Goal: Task Accomplishment & Management: Manage account settings

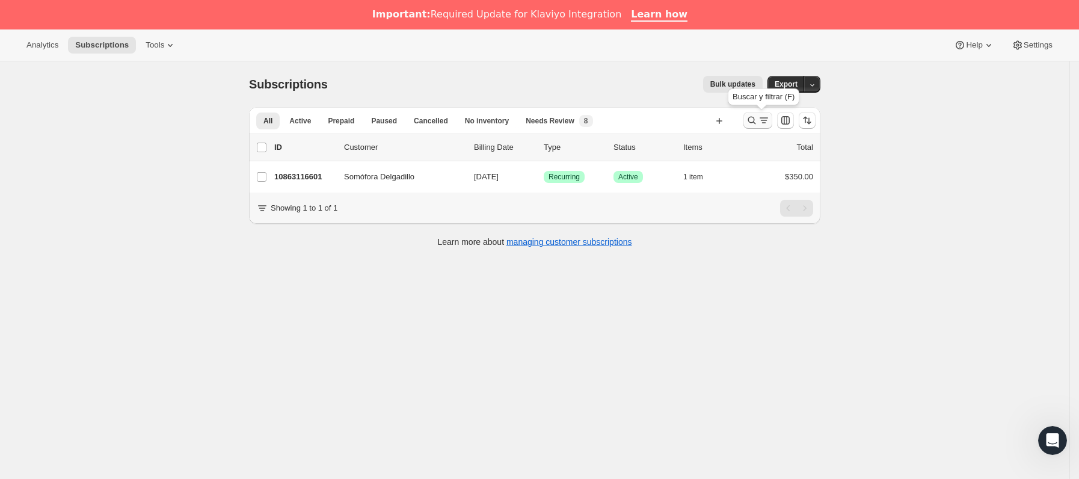
click at [762, 121] on icon "Buscar y filtrar resultados" at bounding box center [764, 120] width 12 height 12
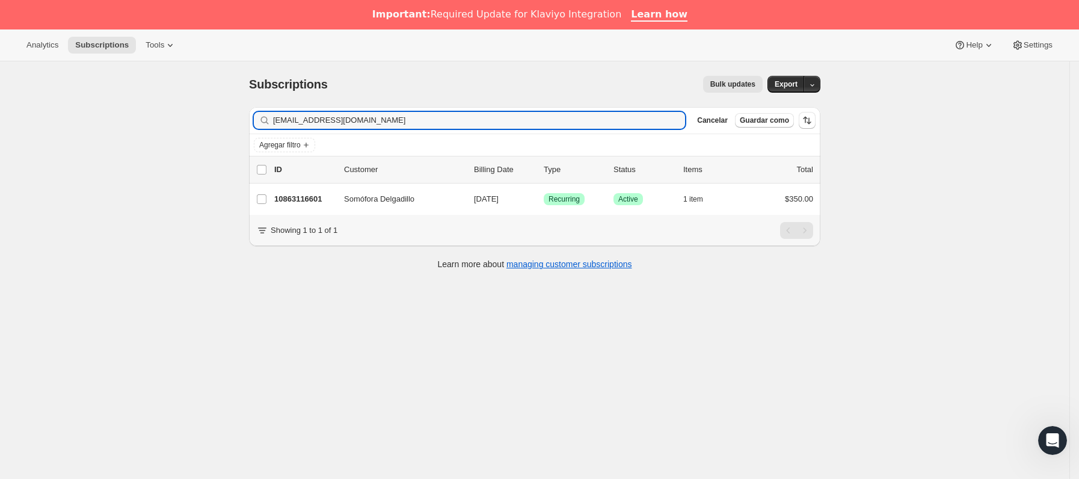
drag, startPoint x: 173, startPoint y: 118, endPoint x: 141, endPoint y: 120, distance: 31.9
click at [141, 120] on div "Subscriptions. Esta página está lista Subscriptions Bulk updates Más acciones B…" at bounding box center [535, 300] width 1070 height 479
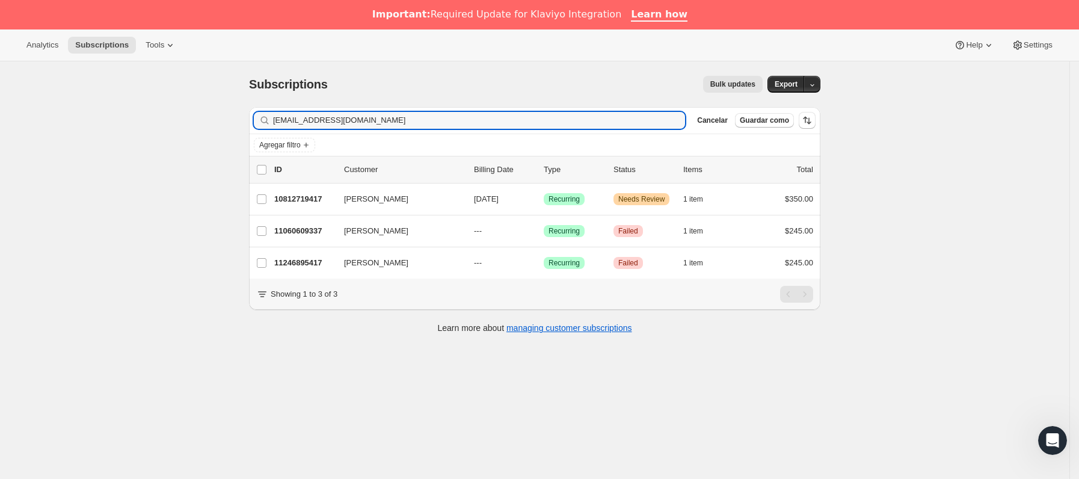
type input "[EMAIL_ADDRESS][DOMAIN_NAME]"
click at [334, 200] on p "10812719417" at bounding box center [304, 199] width 60 height 12
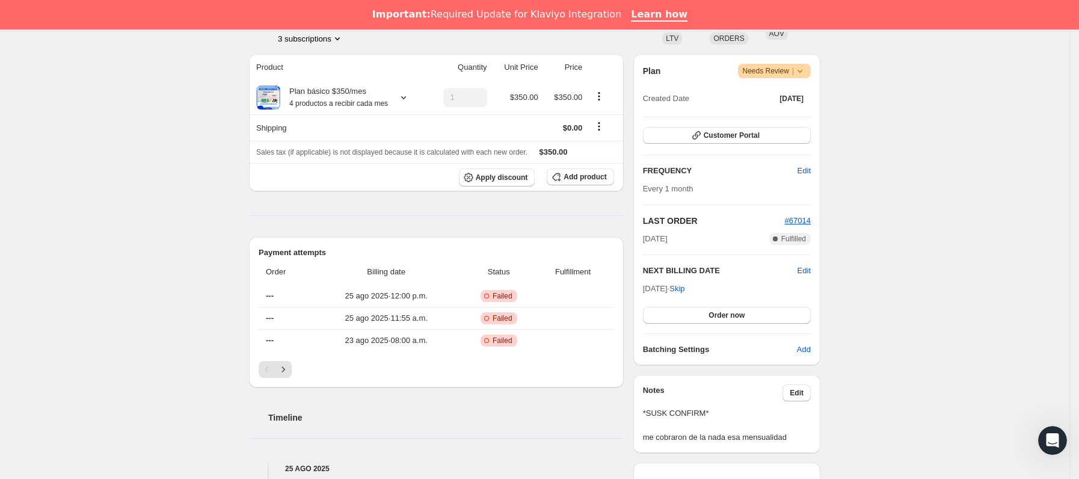
scroll to position [180, 0]
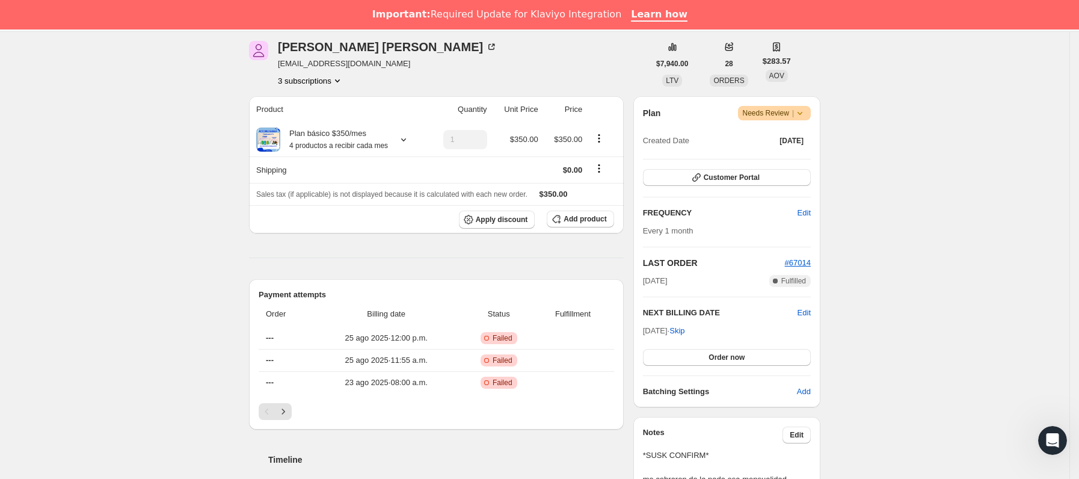
click at [806, 115] on icon at bounding box center [800, 113] width 12 height 12
click at [801, 158] on span "Cancel subscription" at bounding box center [781, 157] width 68 height 9
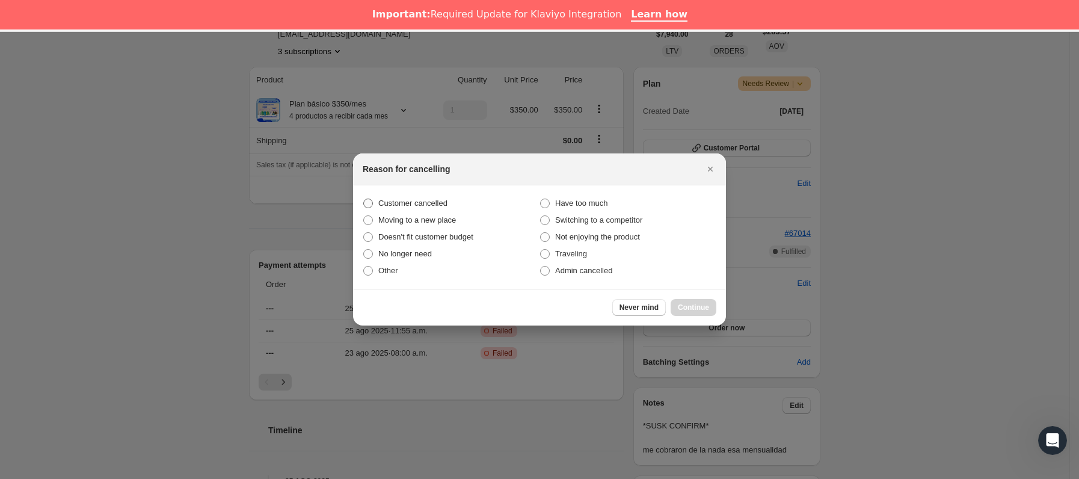
click at [405, 192] on section "Customer cancelled Have too much Moving to a new place Switching to a competito…" at bounding box center [539, 236] width 373 height 103
click at [405, 199] on span "Customer cancelled" at bounding box center [412, 203] width 69 height 9
click at [364, 199] on input "Customer cancelled" at bounding box center [363, 199] width 1 height 1
radio input "true"
click at [693, 313] on button "Continue" at bounding box center [694, 307] width 46 height 17
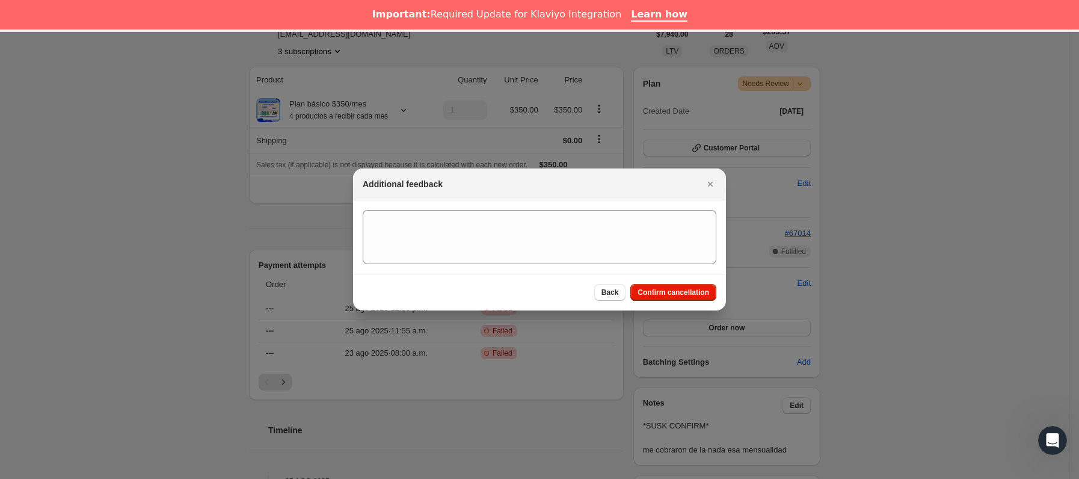
click at [693, 304] on div "Back Confirm cancellation" at bounding box center [539, 292] width 373 height 37
click at [688, 292] on span "Confirm cancellation" at bounding box center [674, 293] width 72 height 10
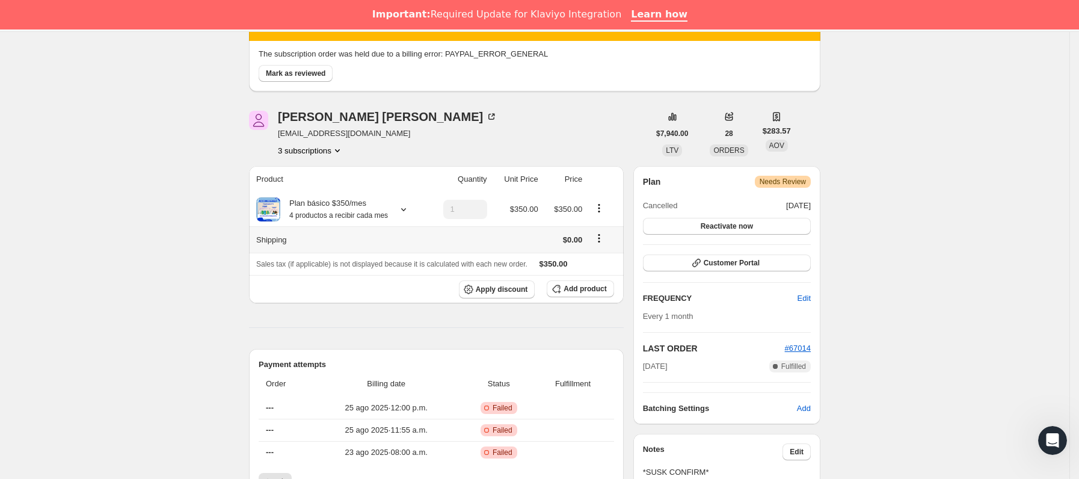
scroll to position [271, 0]
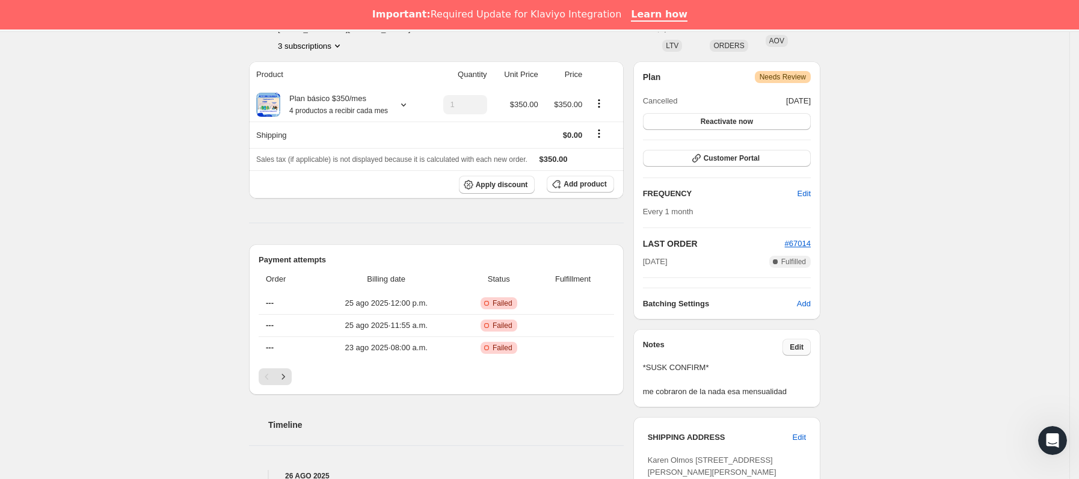
click at [798, 348] on span "Edit" at bounding box center [797, 347] width 14 height 10
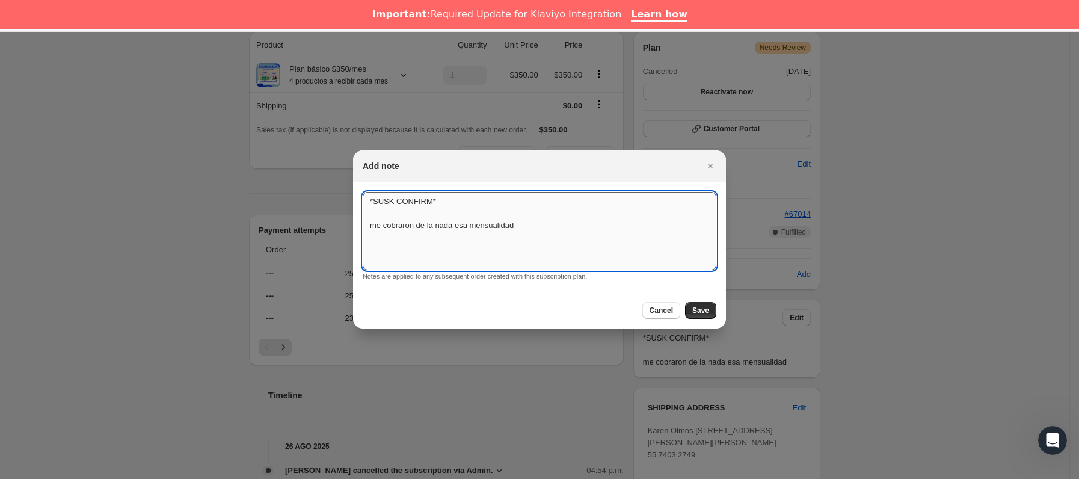
click at [556, 240] on textarea "*SUSK CONFIRM* me cobraron de la nada esa mensualidad" at bounding box center [540, 231] width 354 height 78
type textarea "*SUSK CONFIRM* me cobraron de la nada esa mensualidad problemas con el pago"
click at [702, 307] on span "Save" at bounding box center [700, 311] width 17 height 10
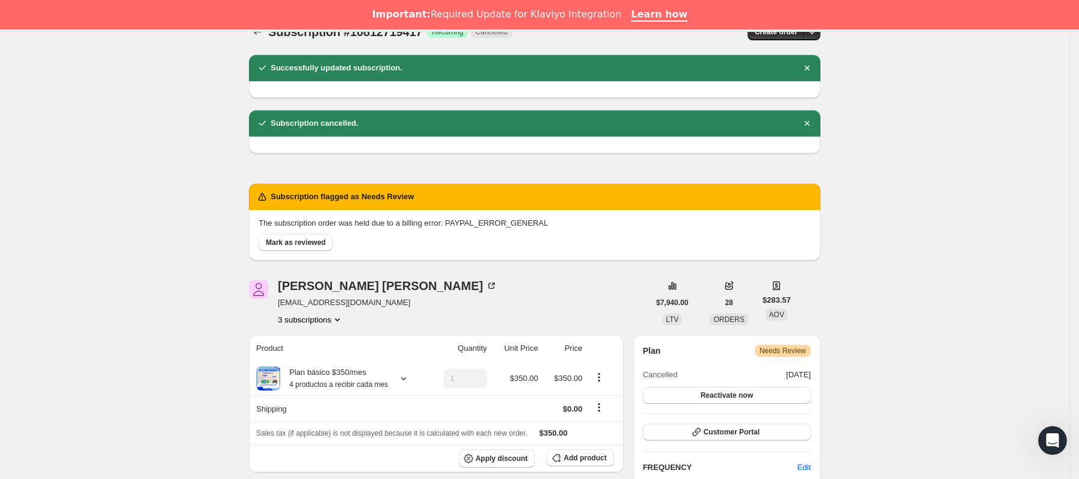
scroll to position [0, 0]
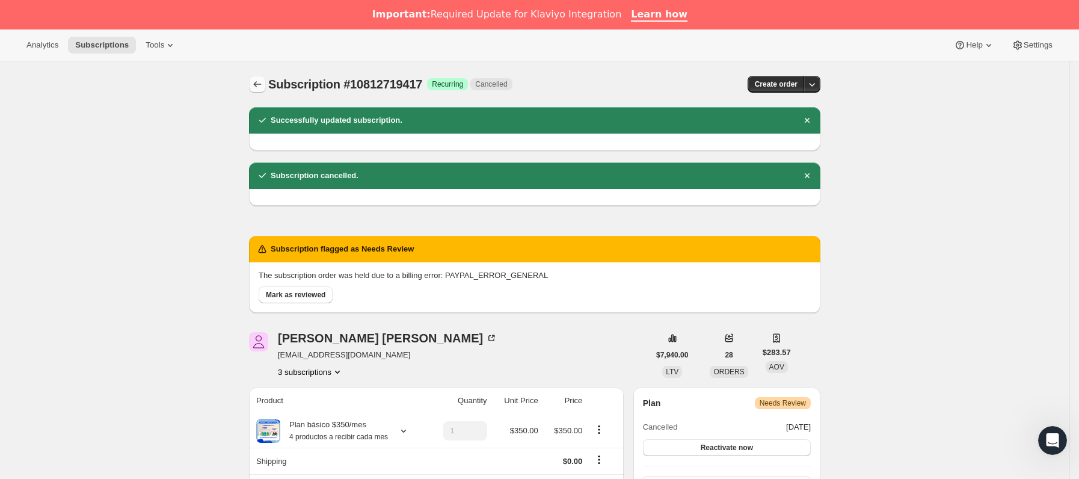
click at [258, 78] on button "Subscriptions" at bounding box center [257, 84] width 17 height 17
